Goal: Transaction & Acquisition: Purchase product/service

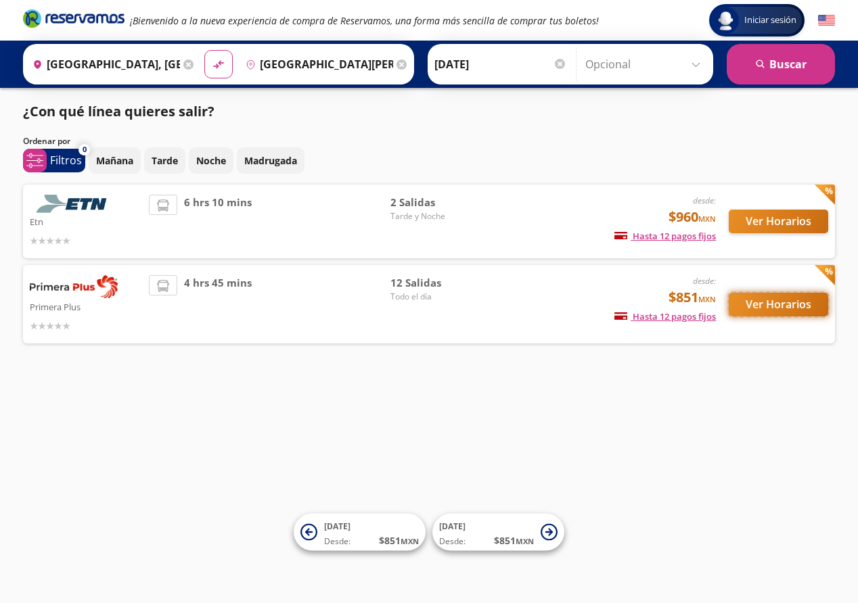
click at [790, 299] on button "Ver Horarios" at bounding box center [778, 305] width 99 height 24
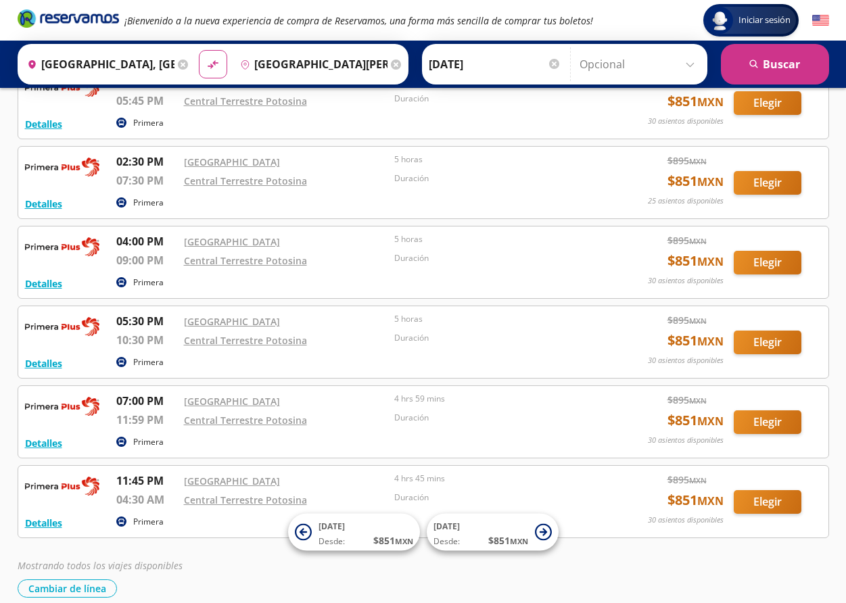
scroll to position [637, 0]
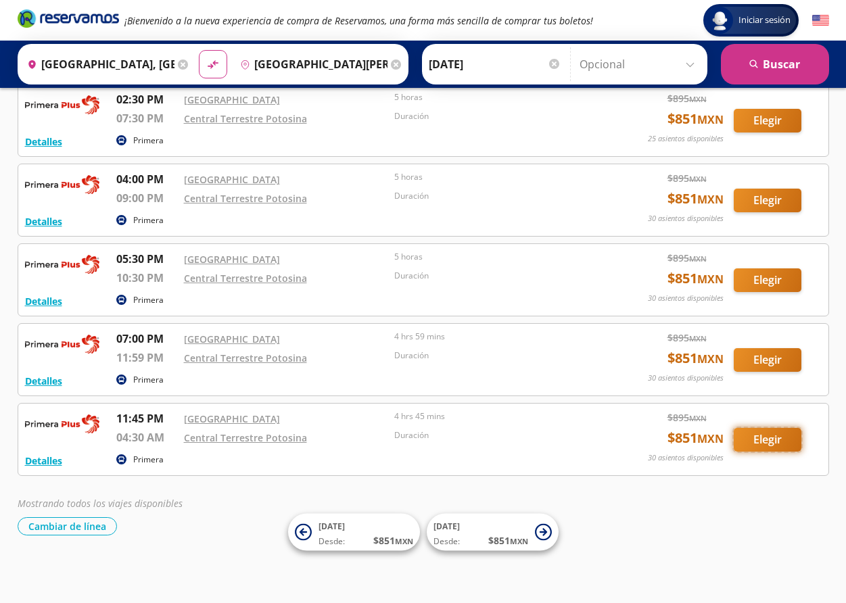
click at [775, 439] on button "Elegir" at bounding box center [768, 440] width 68 height 24
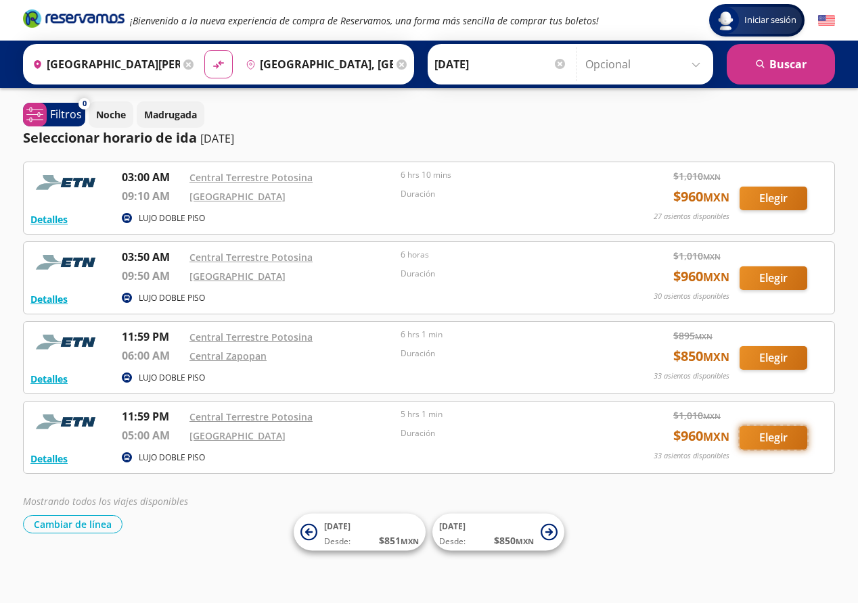
click at [779, 437] on button "Elegir" at bounding box center [773, 438] width 68 height 24
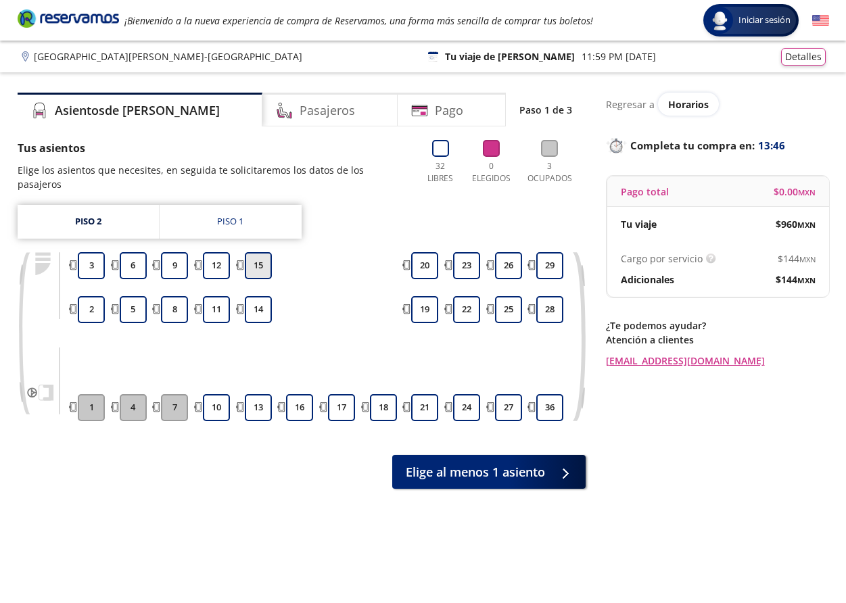
click at [256, 264] on button "15" at bounding box center [258, 265] width 27 height 27
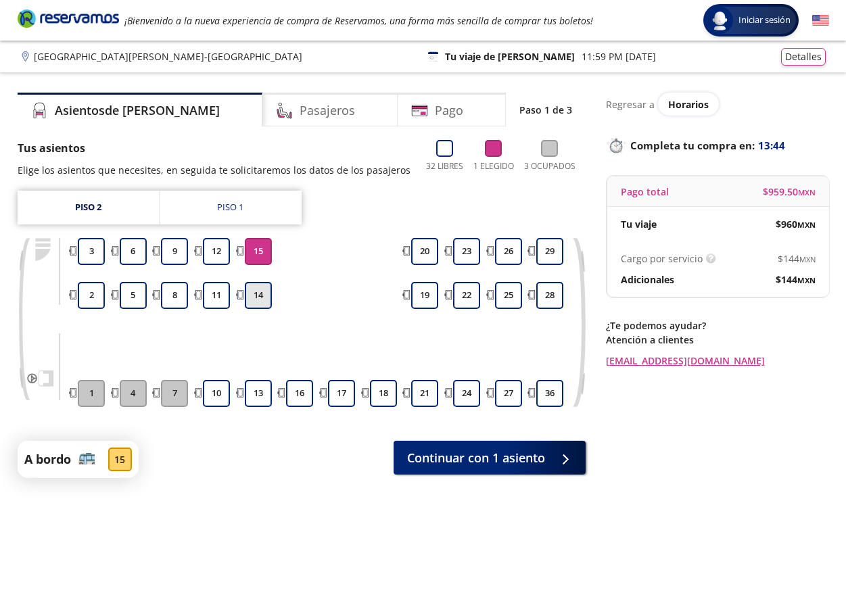
click at [257, 287] on button "14" at bounding box center [258, 295] width 27 height 27
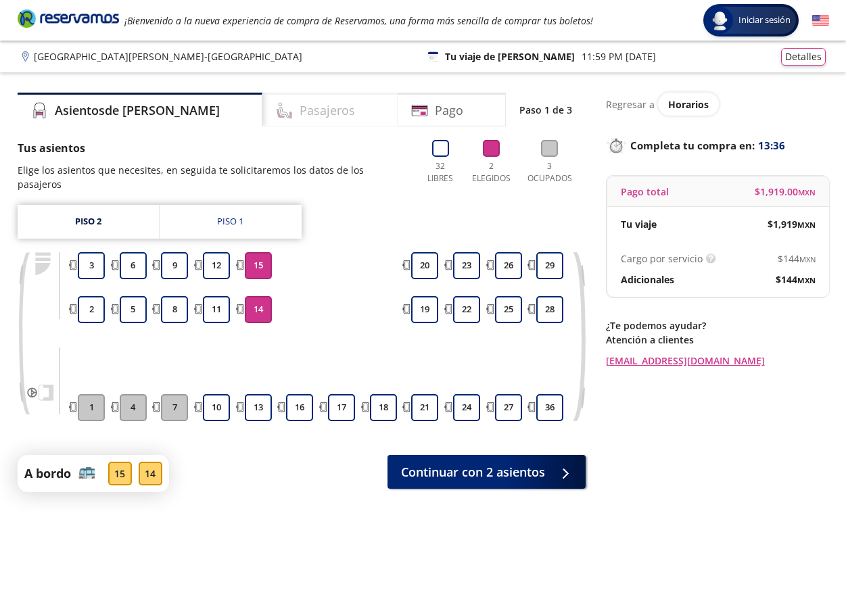
click at [303, 111] on h4 "Pasajeros" at bounding box center [327, 110] width 55 height 18
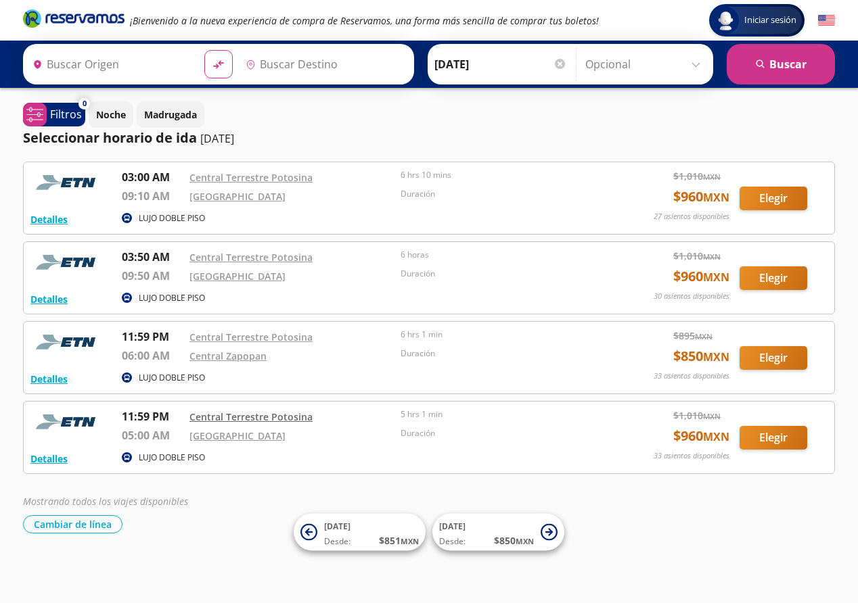
type input "[GEOGRAPHIC_DATA], [GEOGRAPHIC_DATA]"
type input "[GEOGRAPHIC_DATA][PERSON_NAME], [GEOGRAPHIC_DATA][PERSON_NAME]"
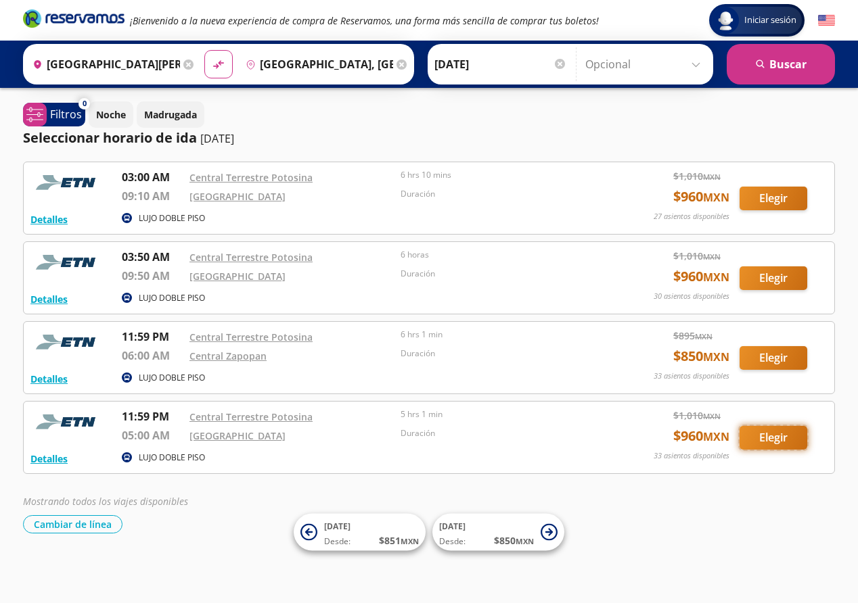
click at [756, 436] on button "Elegir" at bounding box center [773, 438] width 68 height 24
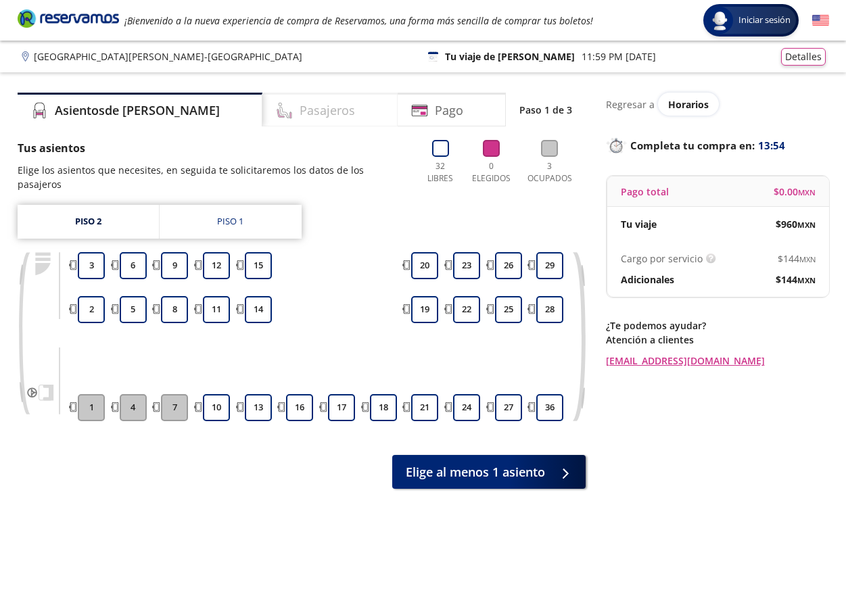
click at [327, 108] on div "Pasajeros" at bounding box center [329, 110] width 135 height 34
click at [254, 261] on button "15" at bounding box center [258, 265] width 27 height 27
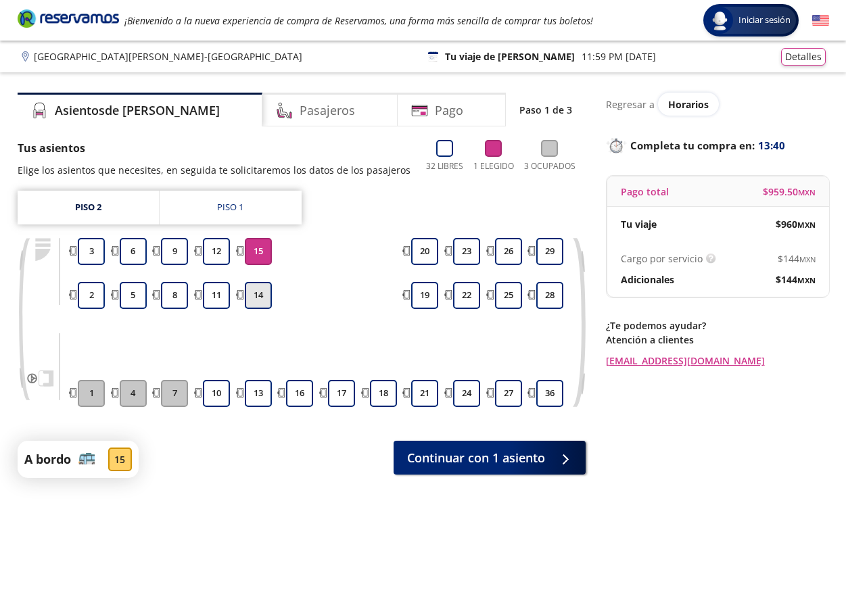
click at [254, 292] on button "14" at bounding box center [258, 295] width 27 height 27
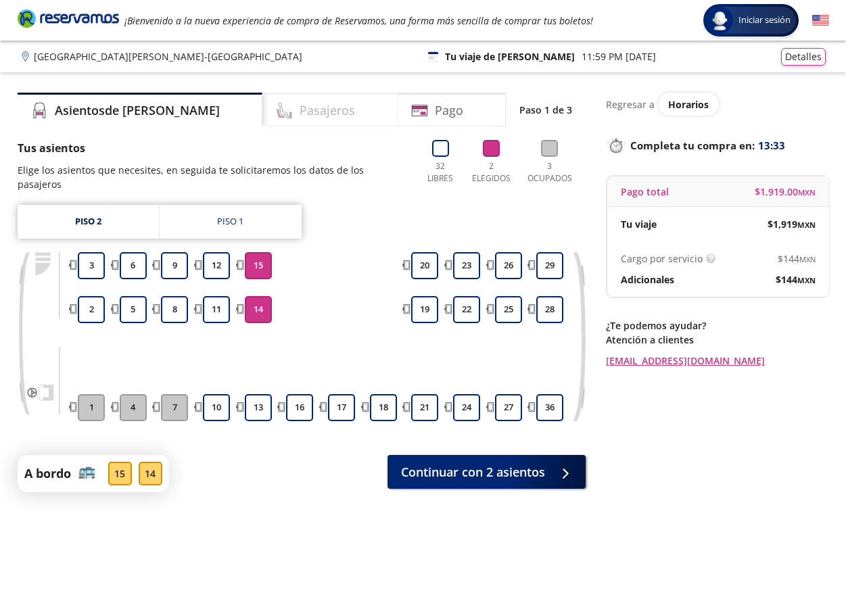
click at [321, 107] on div "Pasajeros" at bounding box center [329, 110] width 135 height 34
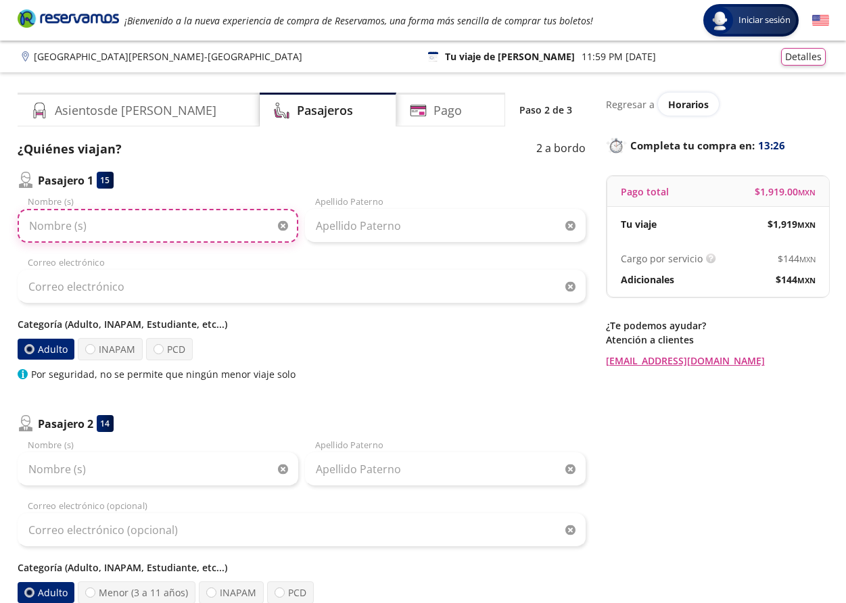
click at [70, 228] on input "Nombre (s)" at bounding box center [158, 226] width 281 height 34
type input "[PERSON_NAME]"
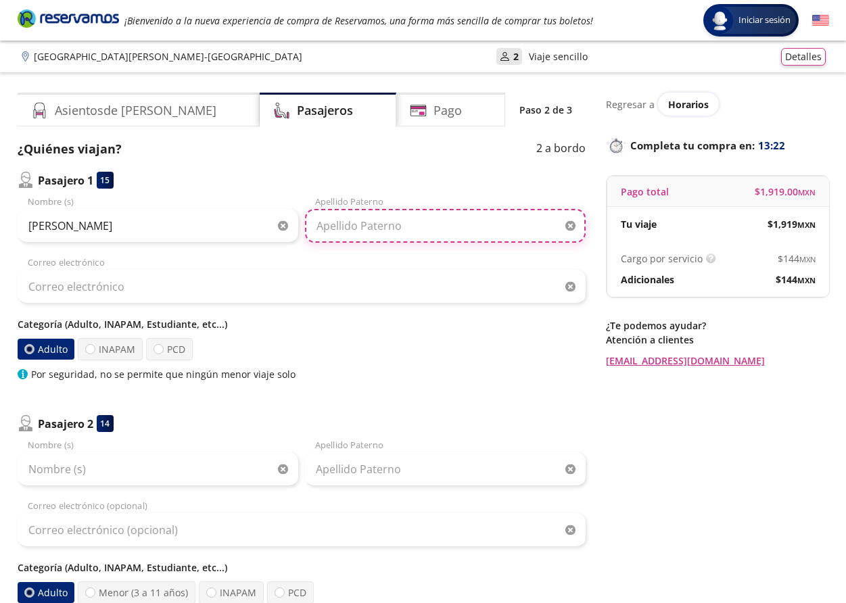
click at [354, 225] on input "Apellido Paterno" at bounding box center [445, 226] width 281 height 34
type input "[PERSON_NAME]"
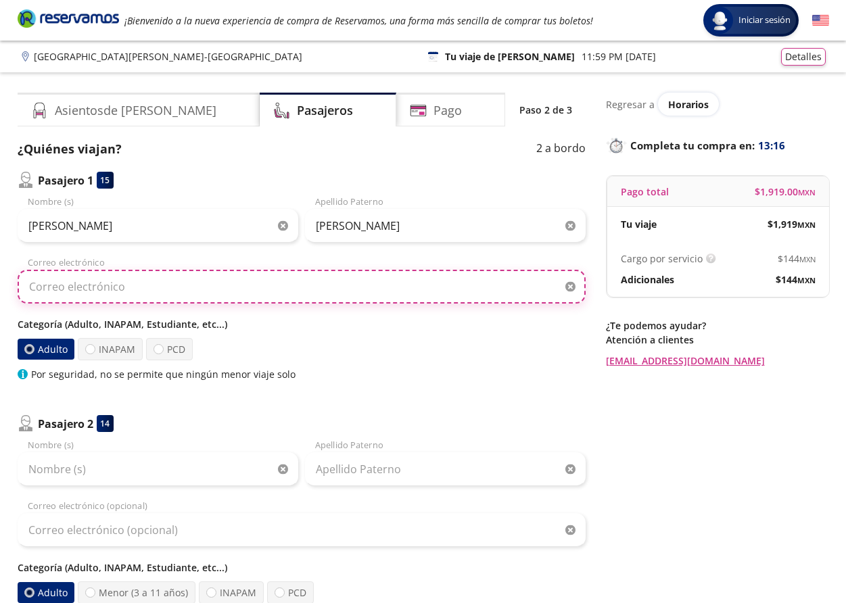
click at [97, 289] on input "Correo electrónico" at bounding box center [302, 287] width 568 height 34
type input "[EMAIL_ADDRESS][DOMAIN_NAME]"
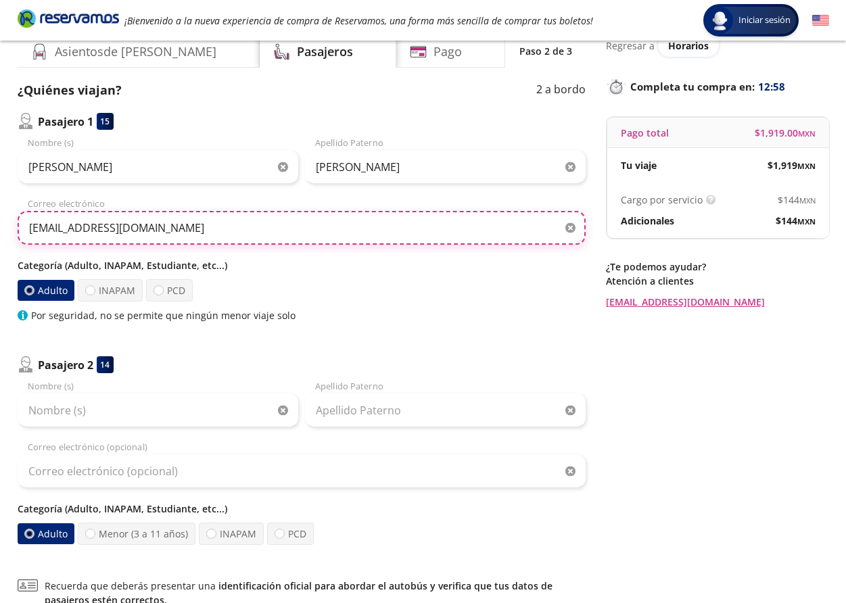
scroll to position [68, 0]
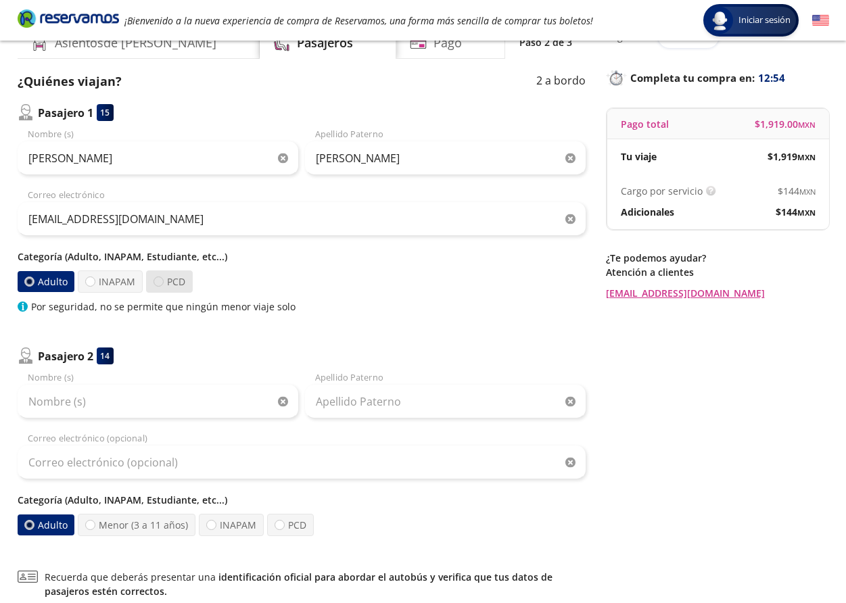
click at [158, 281] on div at bounding box center [159, 282] width 10 height 10
click at [158, 281] on input "PCD" at bounding box center [158, 281] width 9 height 9
radio input "true"
radio input "false"
click at [97, 283] on label "INAPAM" at bounding box center [111, 282] width 65 height 22
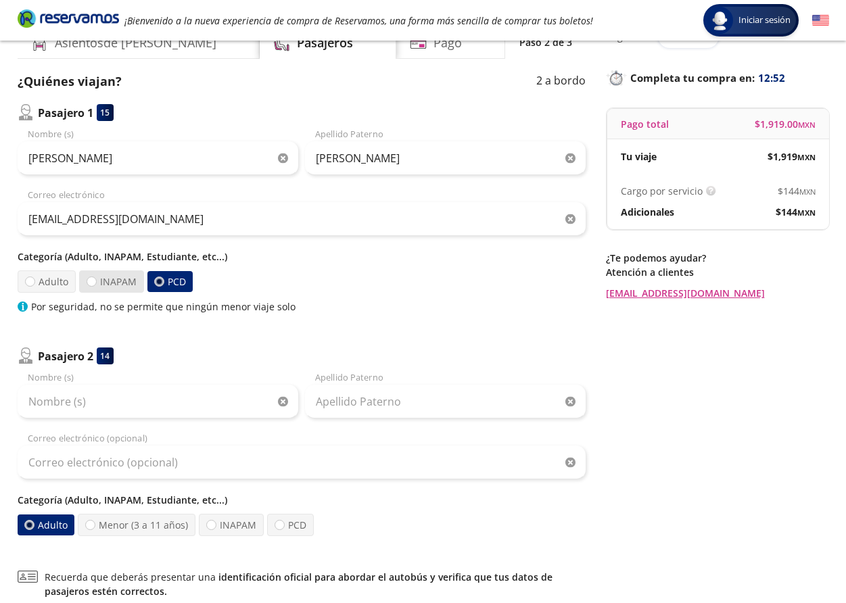
click at [96, 283] on input "INAPAM" at bounding box center [91, 281] width 9 height 9
radio input "true"
radio input "false"
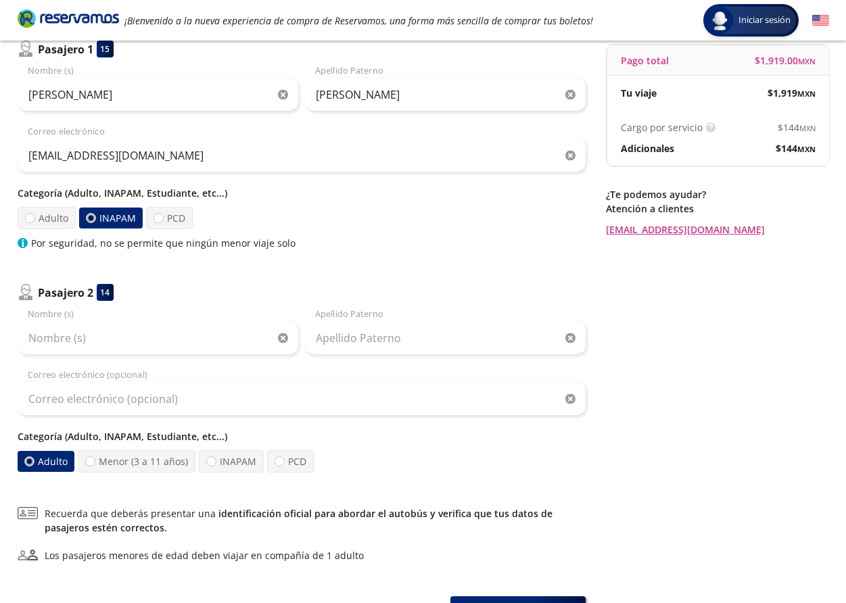
scroll to position [135, 0]
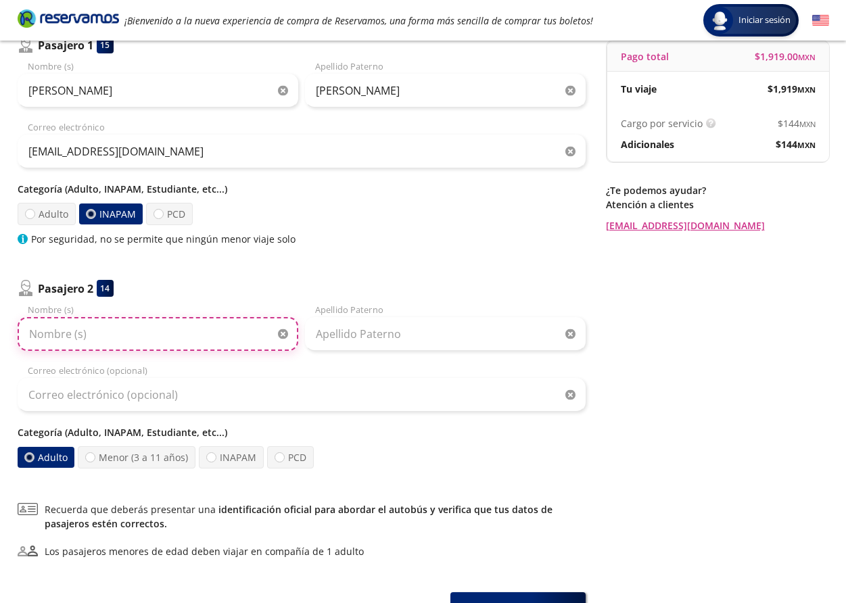
click at [94, 338] on input "Nombre (s)" at bounding box center [158, 334] width 281 height 34
type input "[PERSON_NAME]"
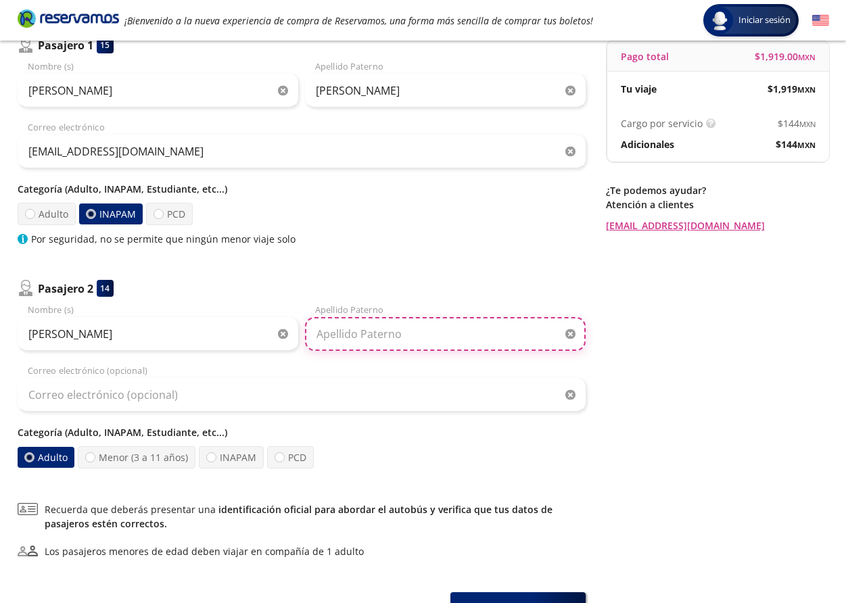
click at [402, 335] on input "Apellido Paterno" at bounding box center [445, 334] width 281 height 34
type input "[PERSON_NAME]"
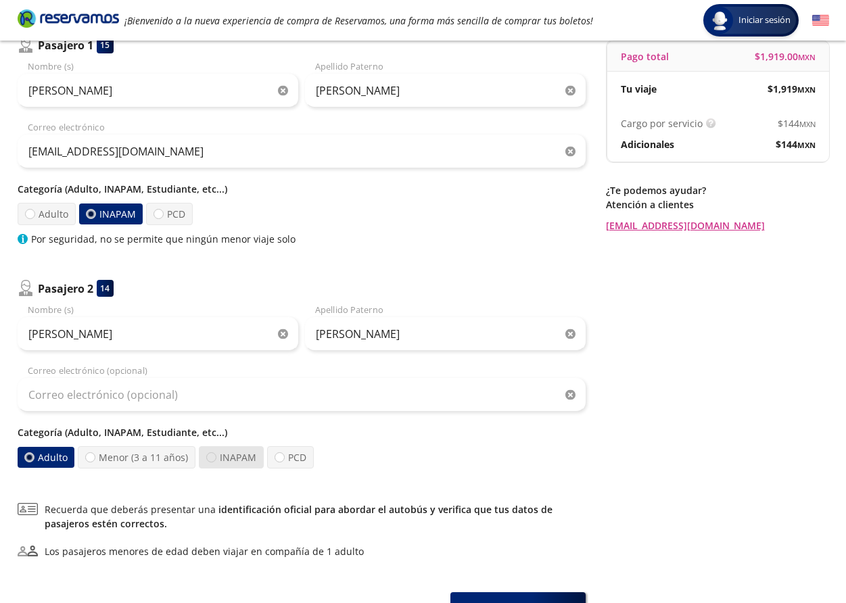
click at [216, 455] on div at bounding box center [211, 458] width 10 height 10
click at [216, 455] on input "INAPAM" at bounding box center [211, 457] width 9 height 9
radio input "true"
radio input "false"
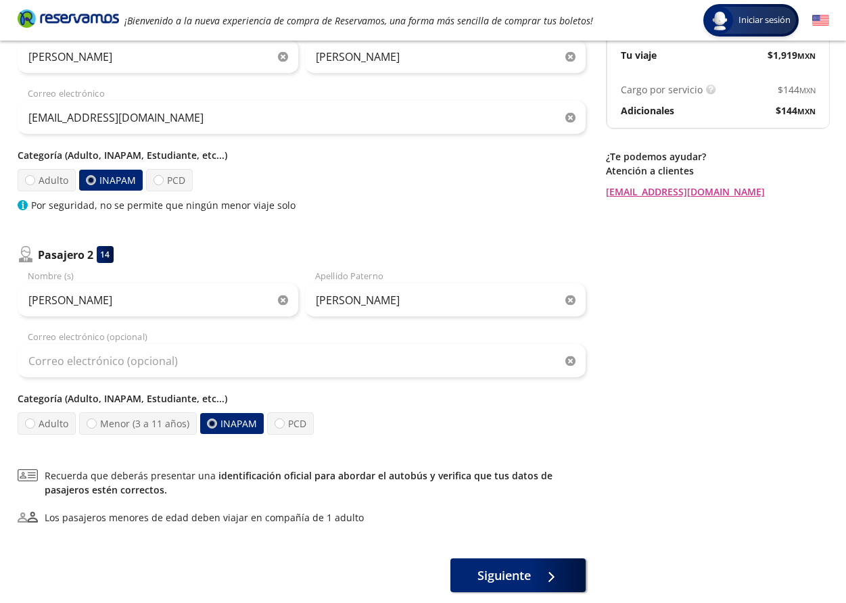
scroll to position [246, 0]
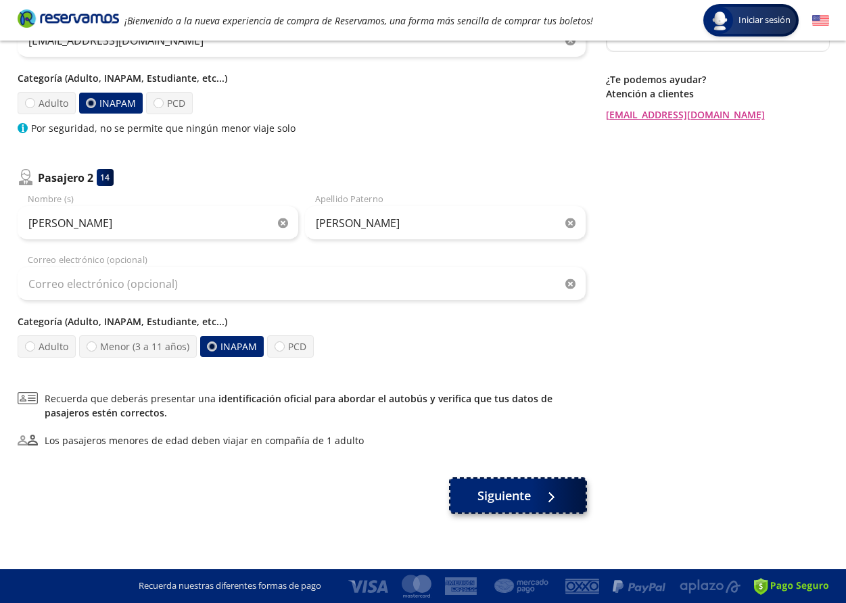
click at [532, 493] on button "Siguiente" at bounding box center [518, 496] width 135 height 34
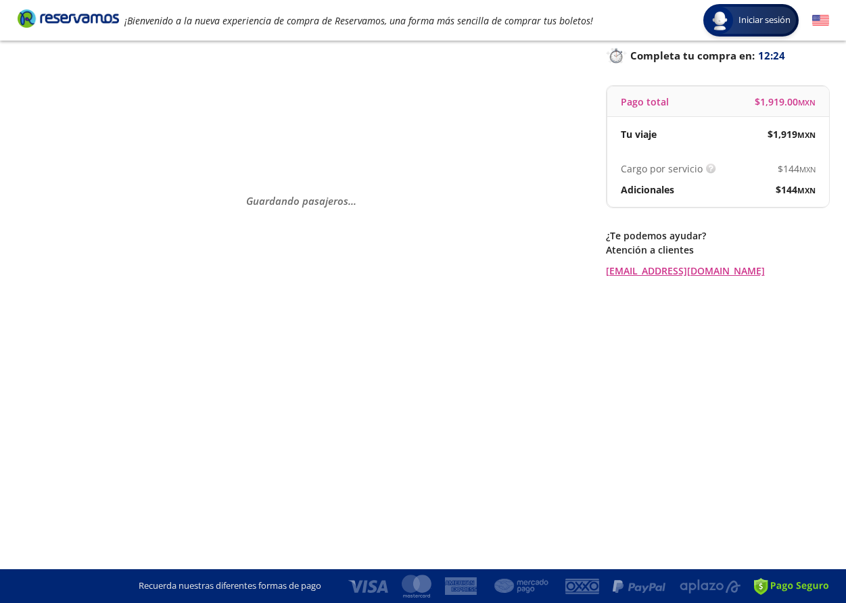
scroll to position [0, 0]
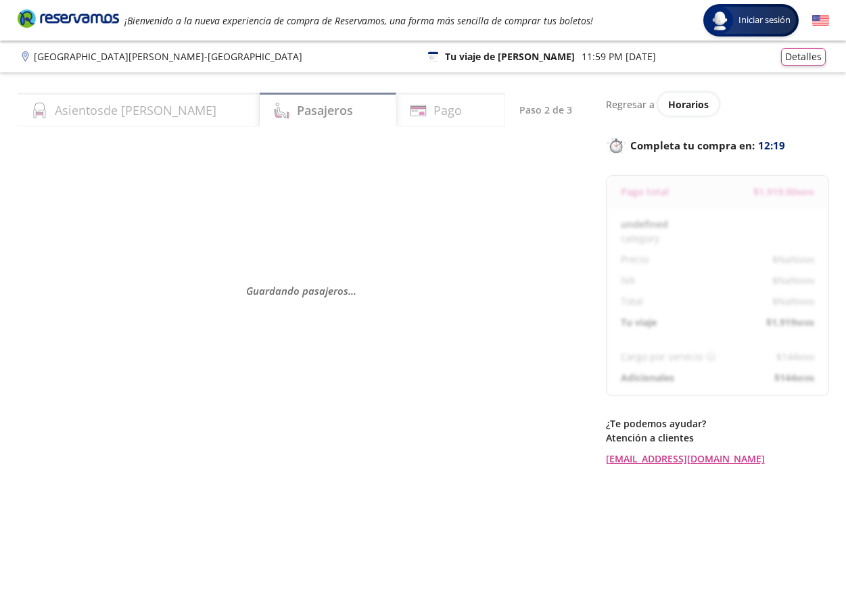
select select "MX"
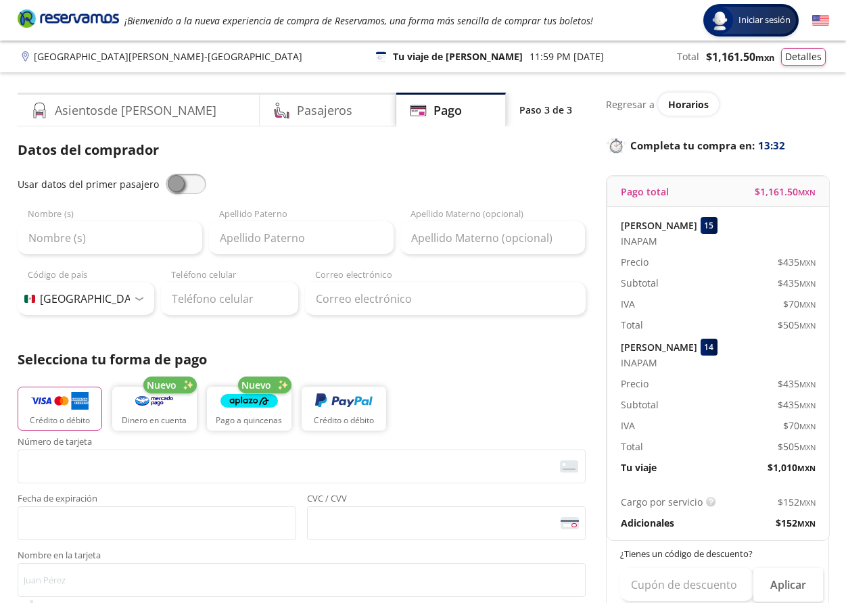
drag, startPoint x: 175, startPoint y: 183, endPoint x: 209, endPoint y: 185, distance: 33.9
click at [209, 185] on div "Usar datos del primer pasajero" at bounding box center [302, 184] width 568 height 20
drag, startPoint x: 174, startPoint y: 183, endPoint x: 206, endPoint y: 185, distance: 31.9
click at [206, 185] on span at bounding box center [186, 184] width 41 height 20
click at [166, 174] on input "checkbox" at bounding box center [166, 174] width 0 height 0
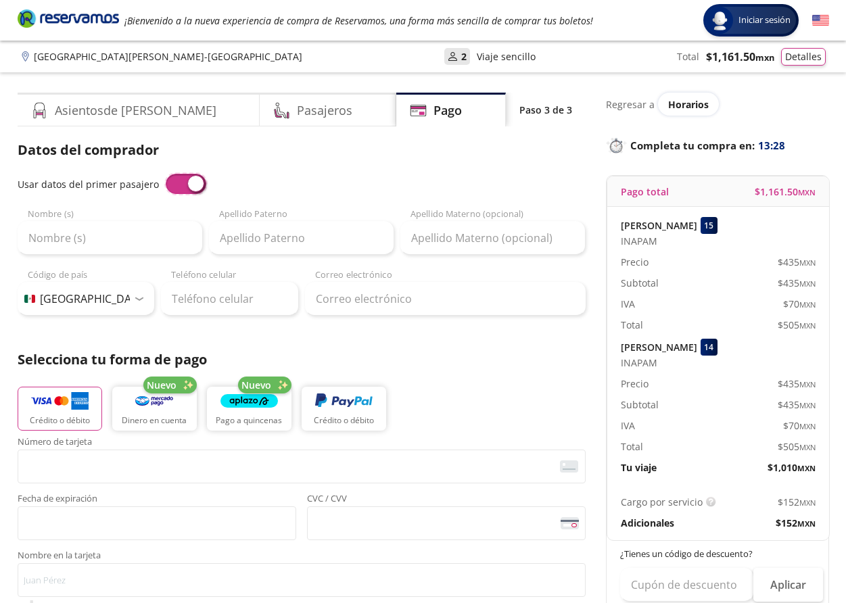
type input "[PERSON_NAME]"
type input "[EMAIL_ADDRESS][DOMAIN_NAME]"
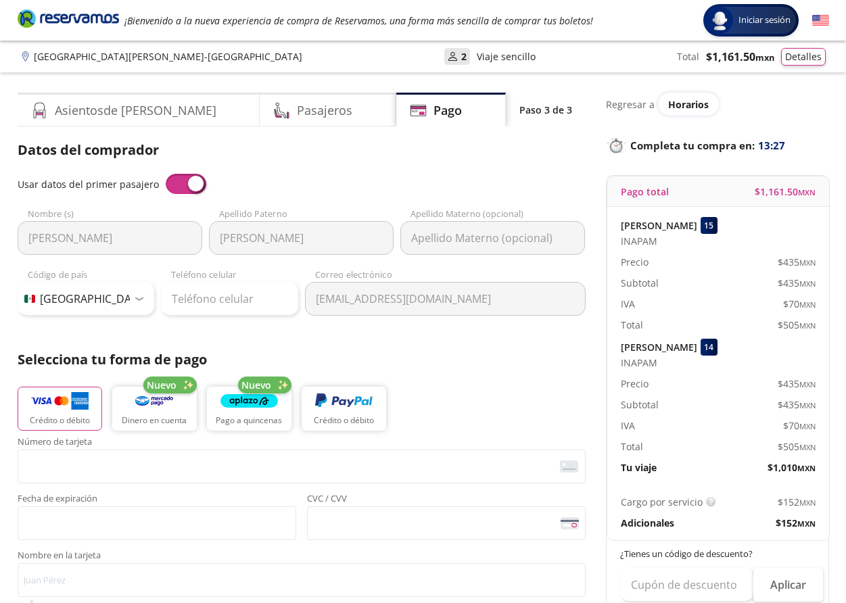
click at [80, 233] on input "[PERSON_NAME]" at bounding box center [110, 238] width 185 height 34
click at [461, 233] on input "Apellido Materno (opcional)" at bounding box center [492, 238] width 185 height 34
click at [210, 301] on input "Teléfono celular" at bounding box center [229, 299] width 137 height 34
type input "444 179 8934"
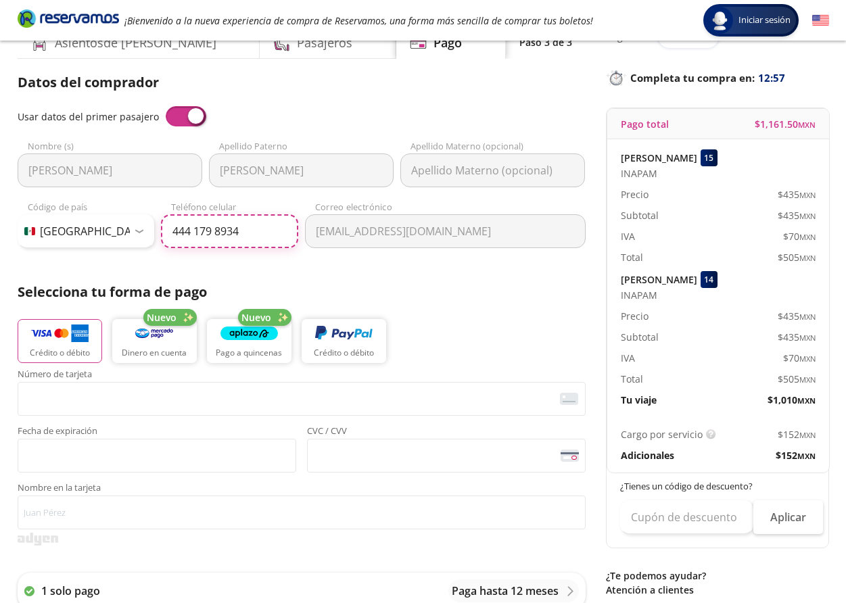
scroll to position [135, 0]
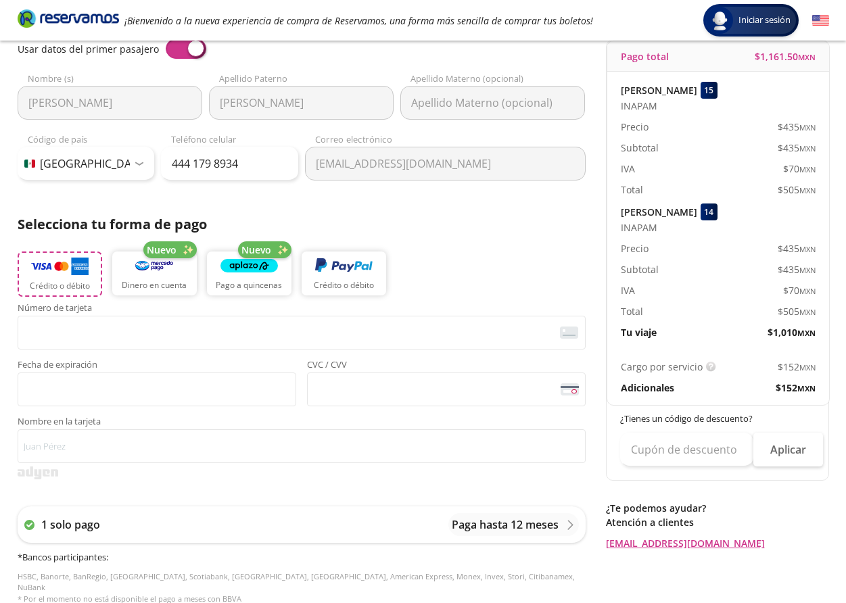
click at [64, 269] on img "button" at bounding box center [59, 266] width 57 height 20
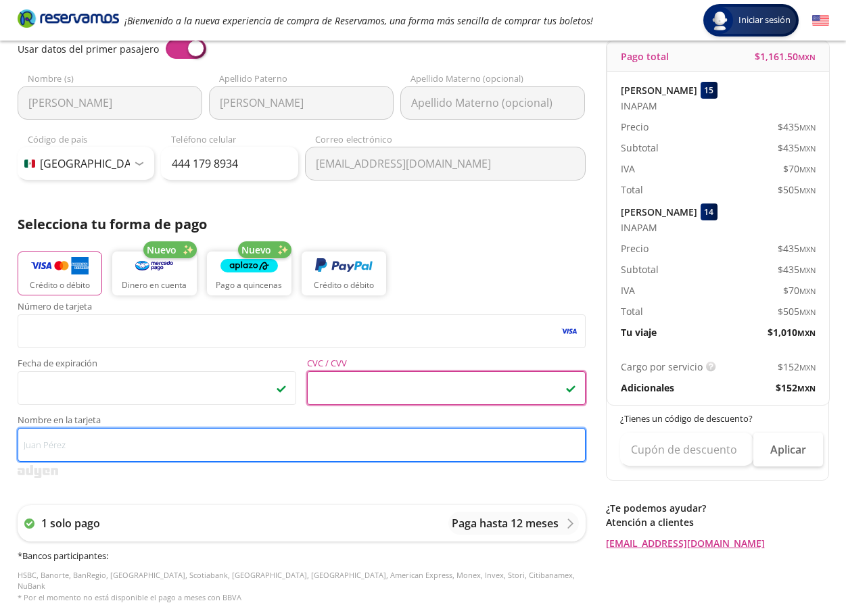
click at [147, 443] on input "Nombre en la tarjeta" at bounding box center [302, 445] width 568 height 34
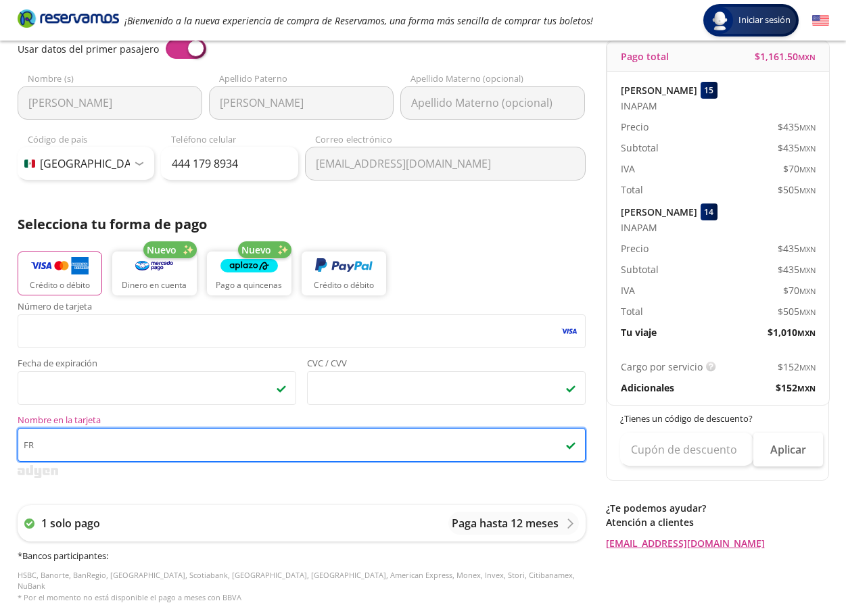
type input "F"
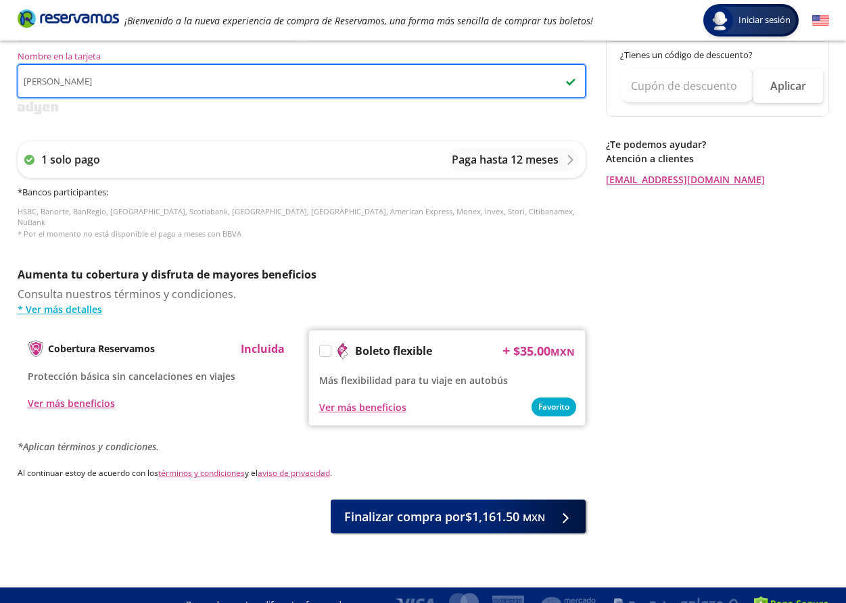
scroll to position [507, 0]
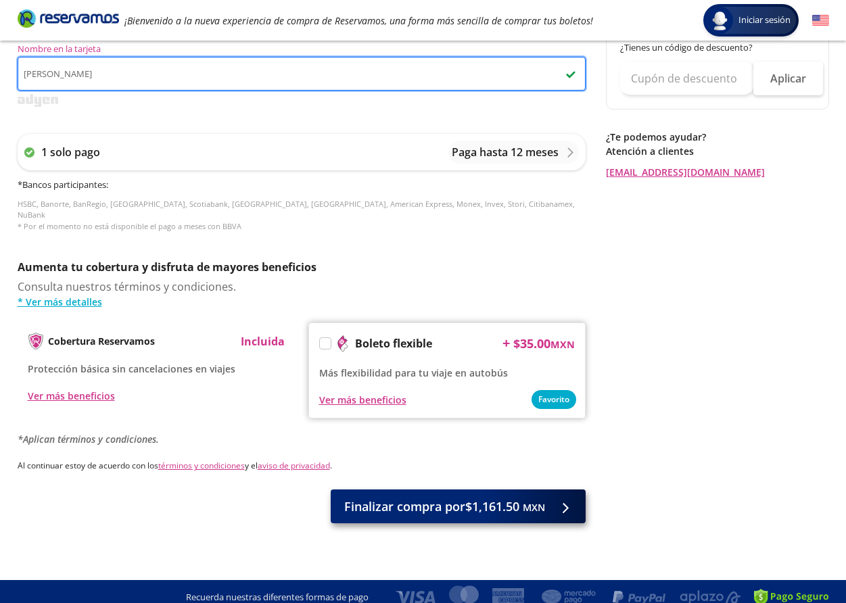
type input "[PERSON_NAME]"
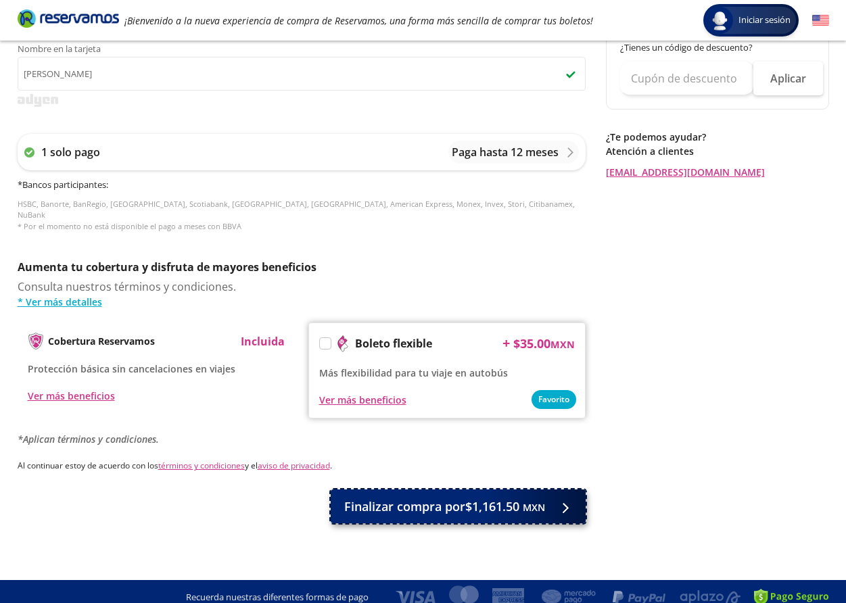
click at [505, 498] on span "Finalizar compra por $1,161.50 MXN" at bounding box center [444, 507] width 201 height 18
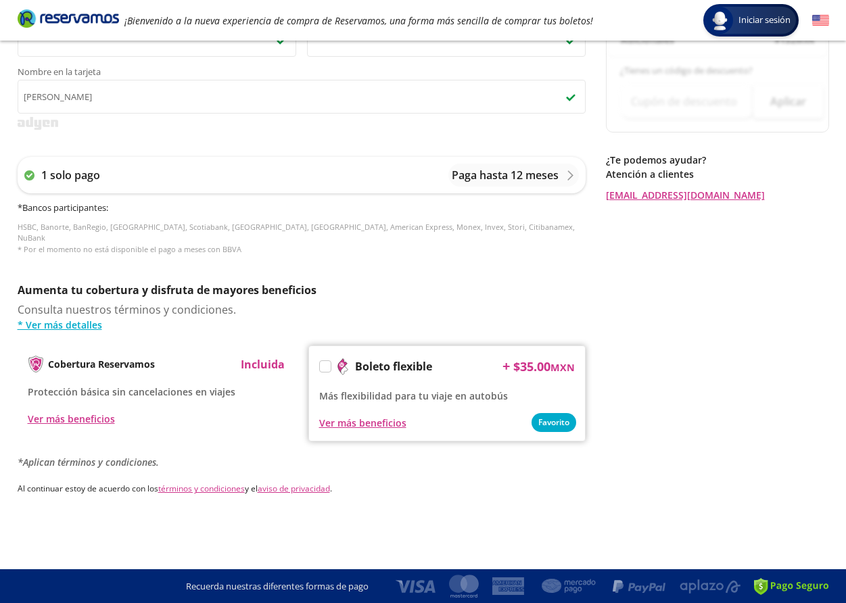
scroll to position [0, 0]
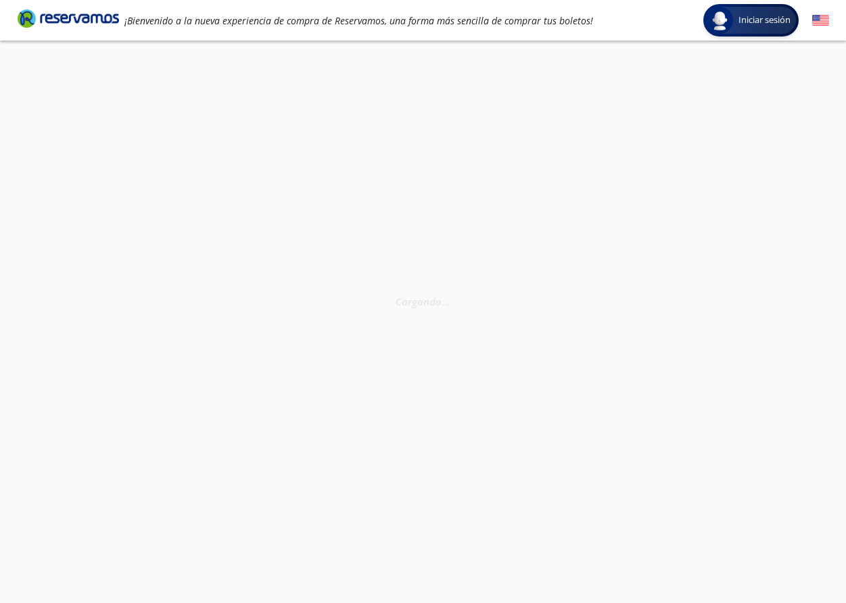
select select "MX"
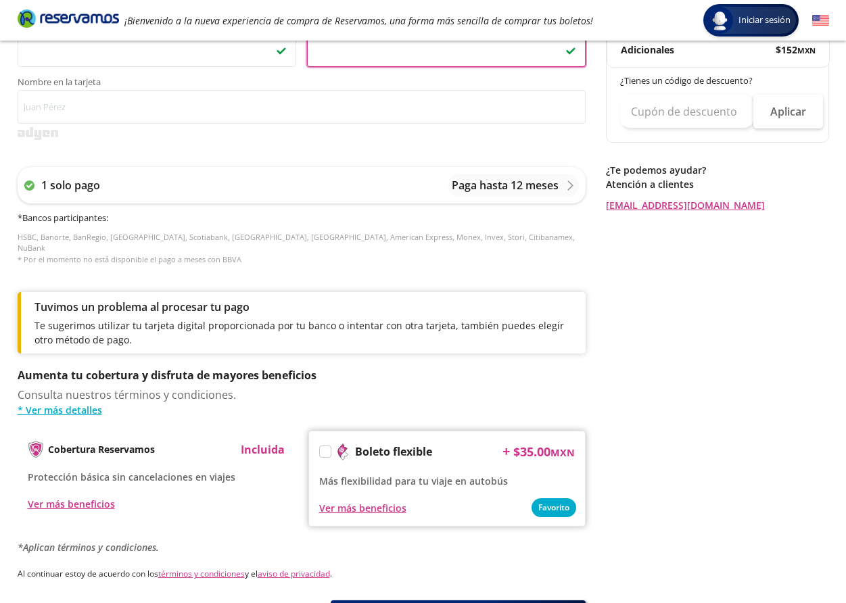
scroll to position [541, 0]
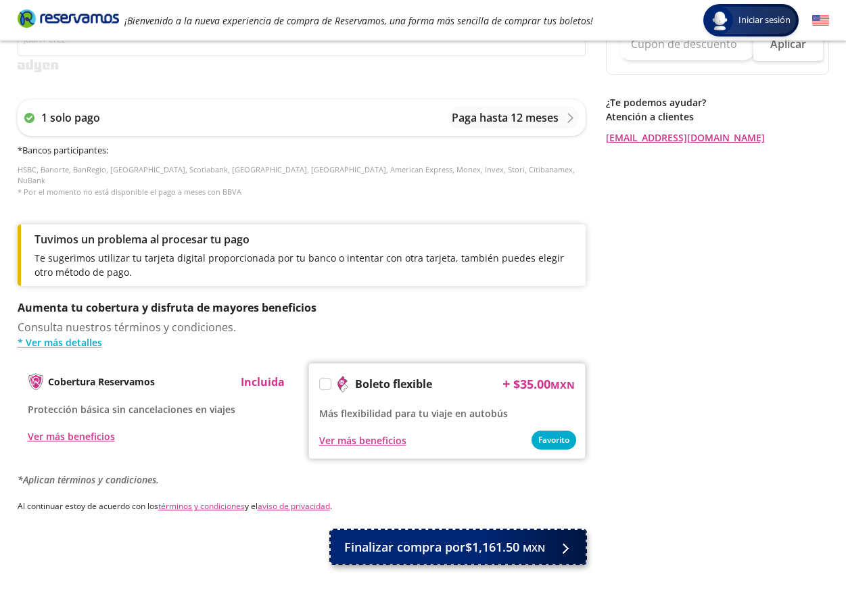
click at [445, 538] on span "Finalizar compra por $1,161.50 MXN" at bounding box center [444, 547] width 201 height 18
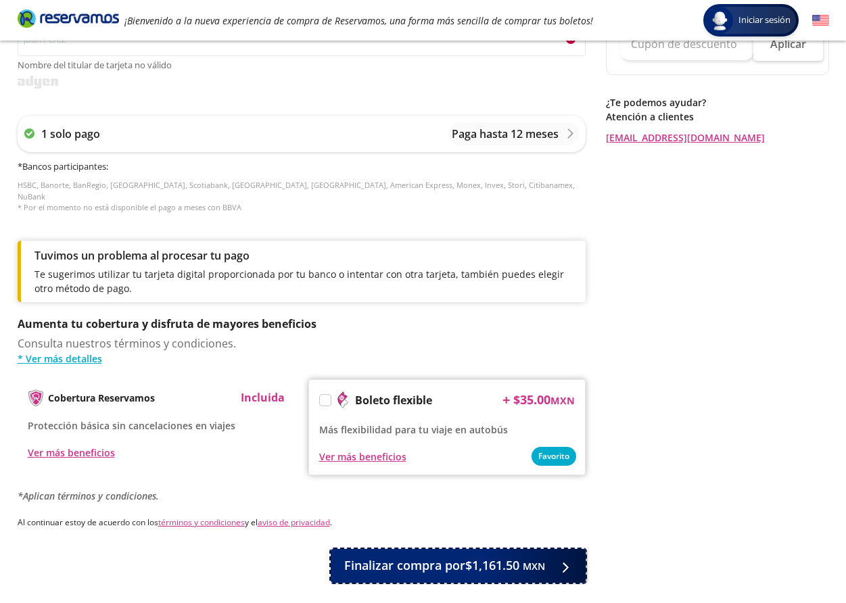
scroll to position [338, 0]
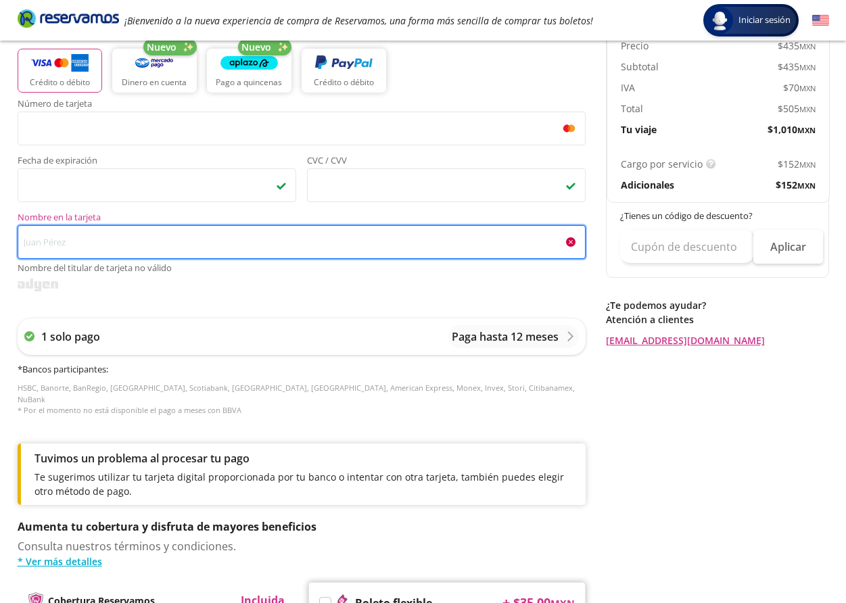
click at [66, 241] on input "Nombre en la tarjeta Nombre del titular de tarjeta no válido" at bounding box center [302, 242] width 568 height 34
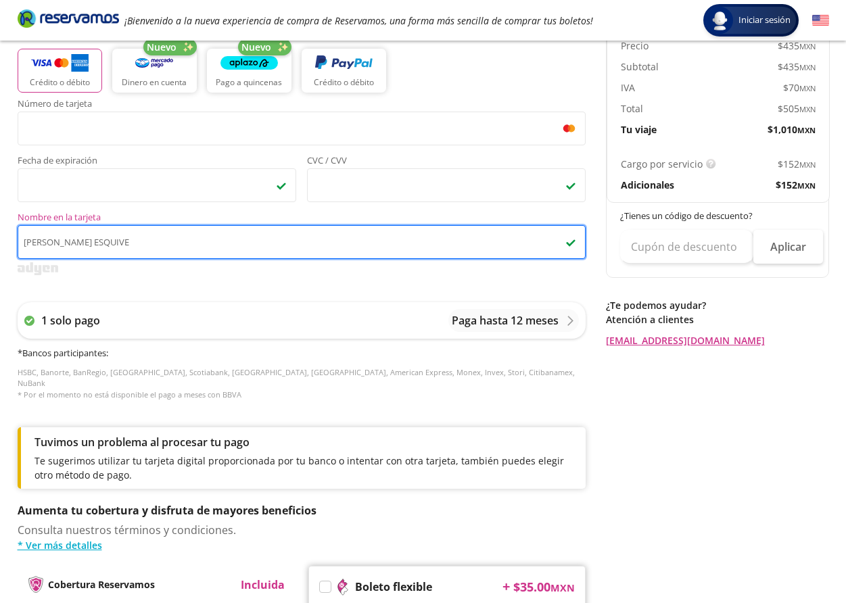
type input "[PERSON_NAME]"
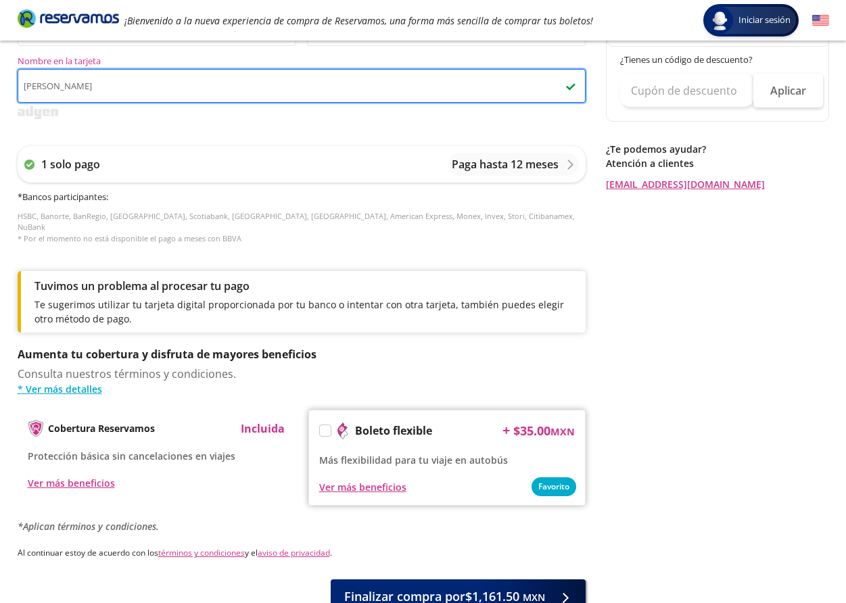
scroll to position [582, 0]
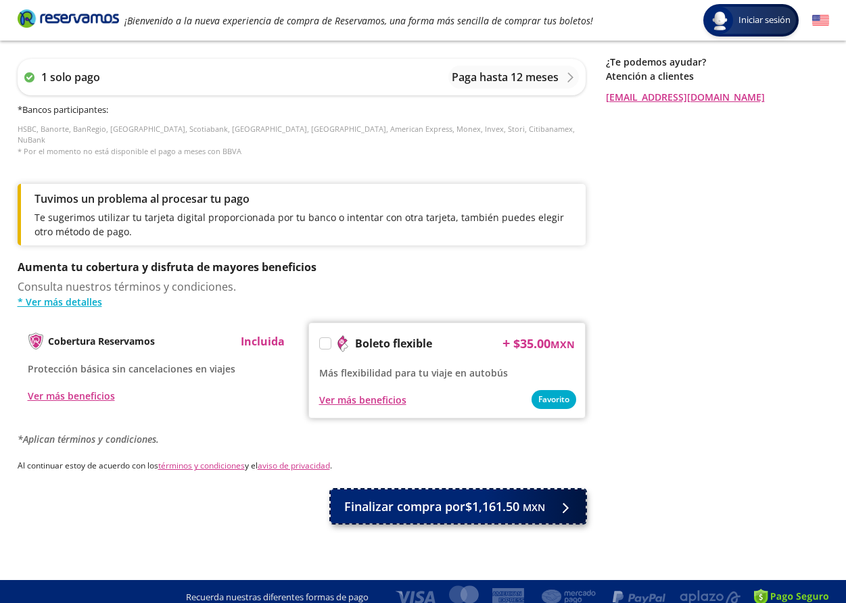
click at [510, 498] on span "Finalizar compra por $1,161.50 MXN" at bounding box center [444, 507] width 201 height 18
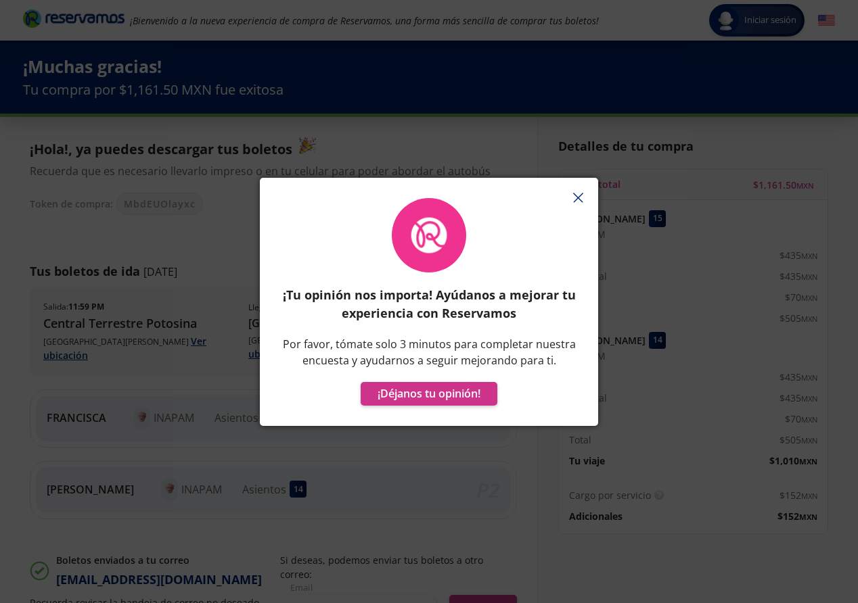
click at [578, 195] on icon "button" at bounding box center [578, 198] width 10 height 10
